Goal: Find specific page/section: Find specific page/section

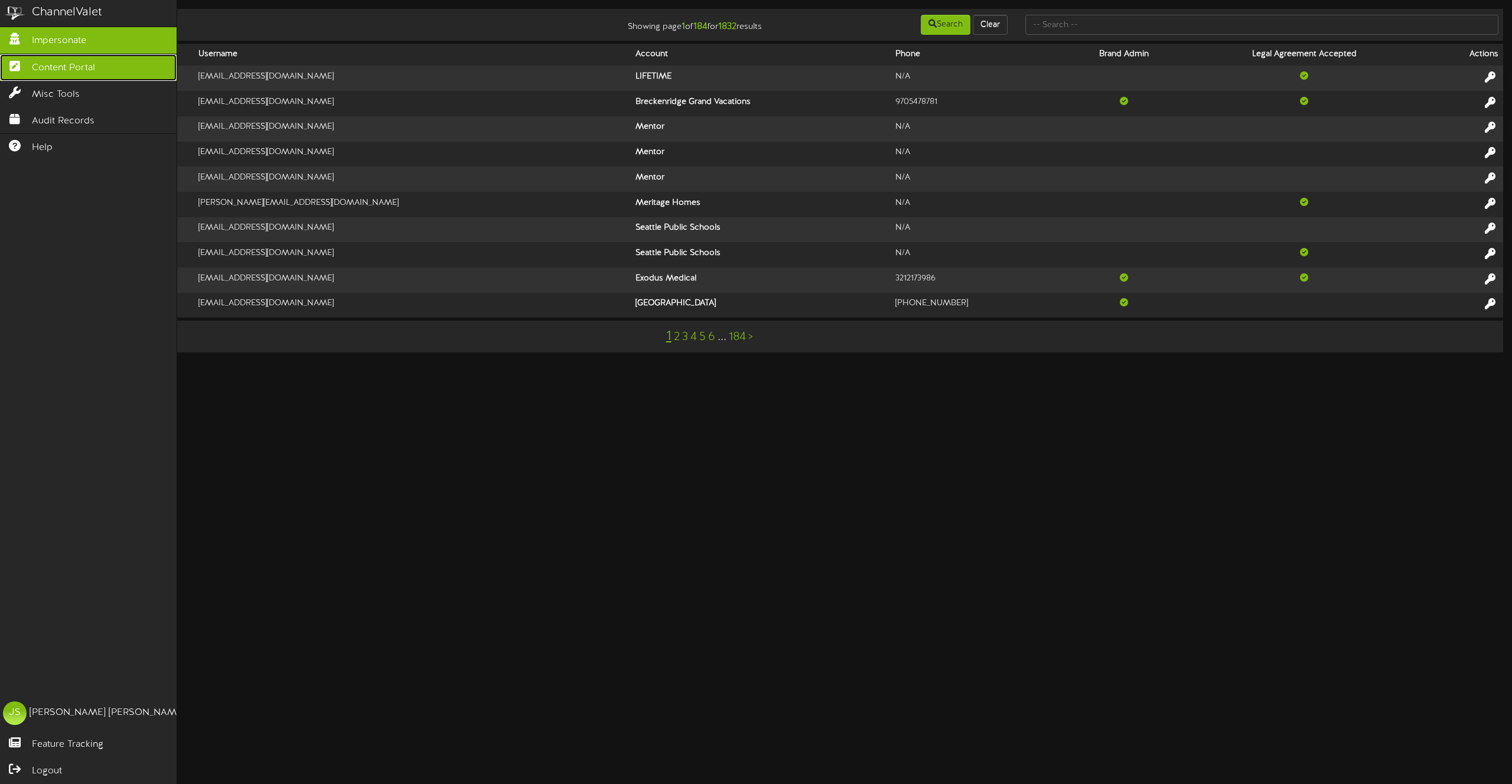
click at [45, 63] on span "Content Portal" at bounding box center [63, 68] width 63 height 13
